Goal: Navigation & Orientation: Find specific page/section

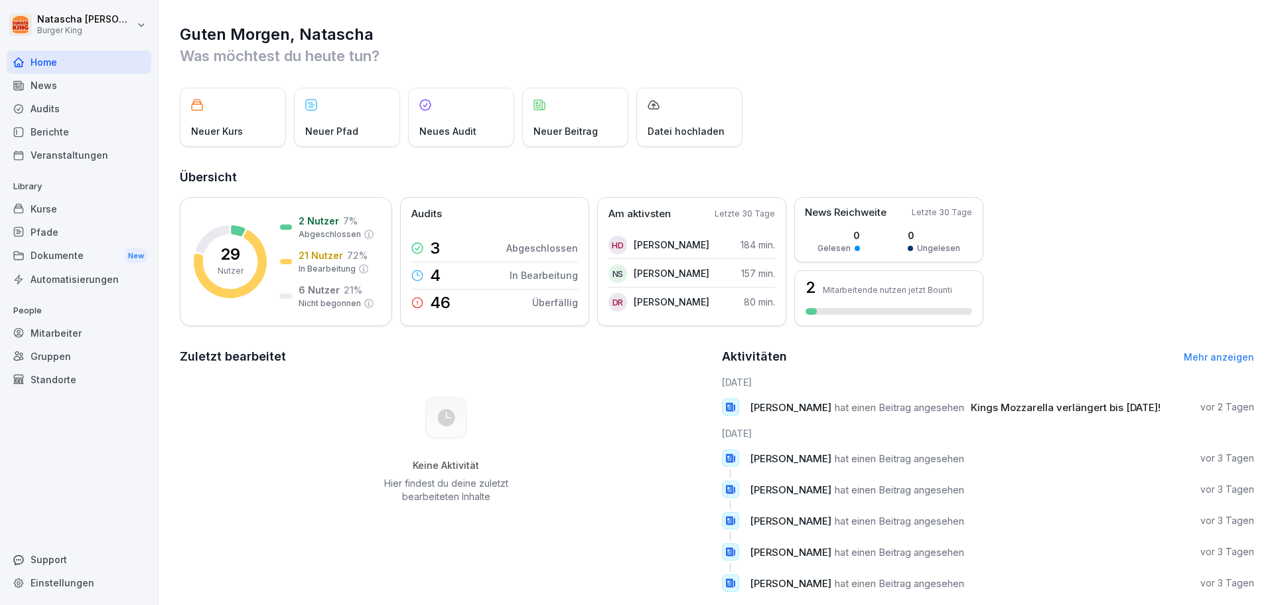
click at [36, 105] on div "Audits" at bounding box center [79, 108] width 145 height 23
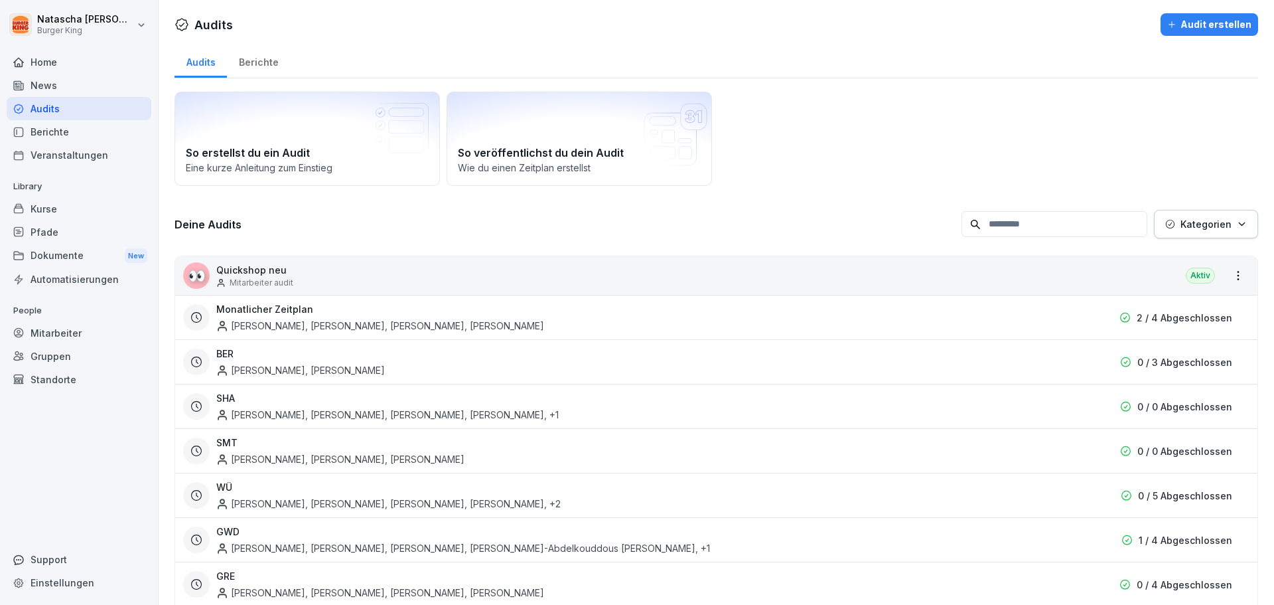
click at [38, 84] on div "News" at bounding box center [79, 85] width 145 height 23
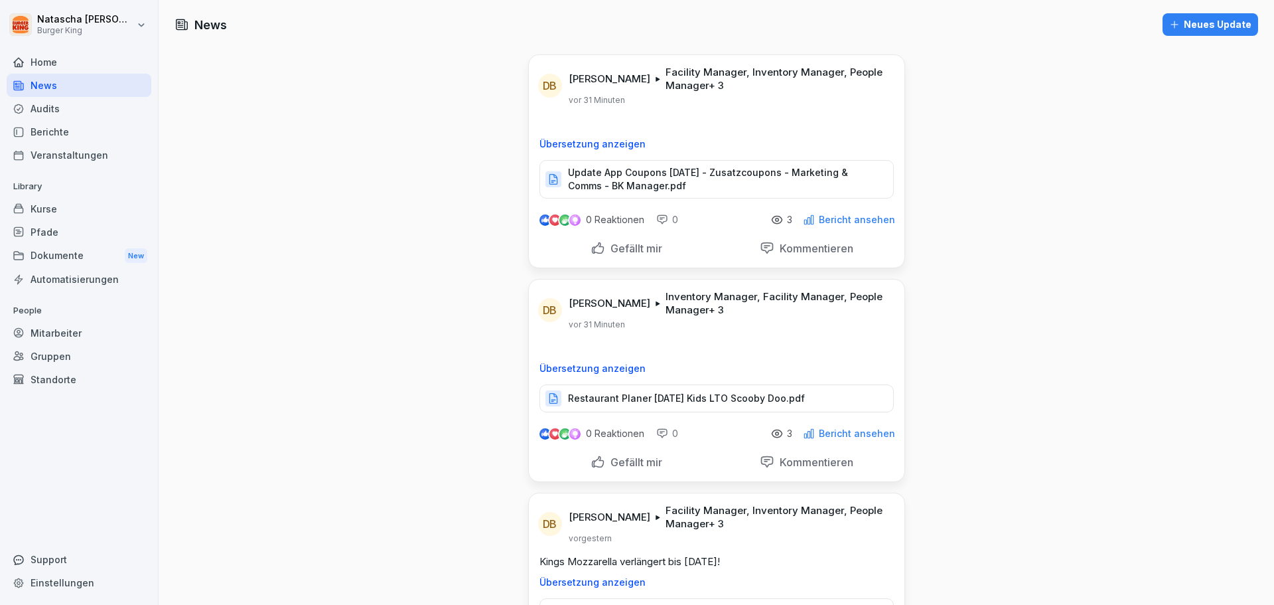
click at [52, 133] on div "Berichte" at bounding box center [79, 131] width 145 height 23
